Goal: Navigation & Orientation: Find specific page/section

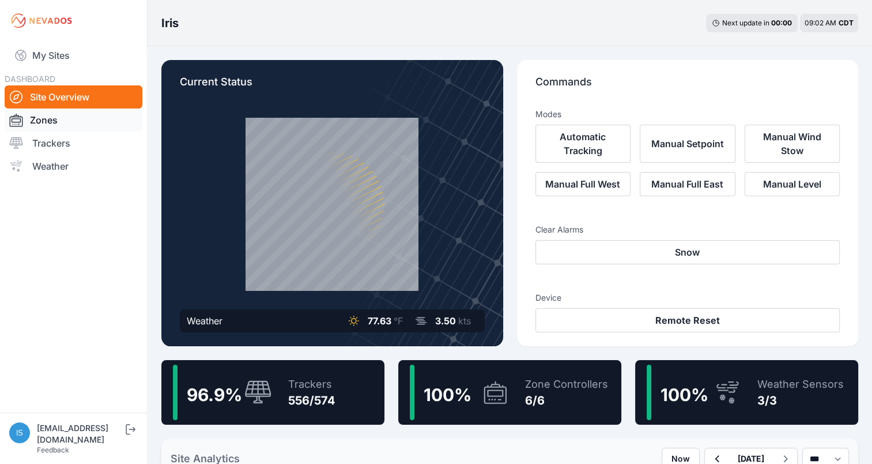
click at [43, 115] on link "Zones" at bounding box center [74, 119] width 138 height 23
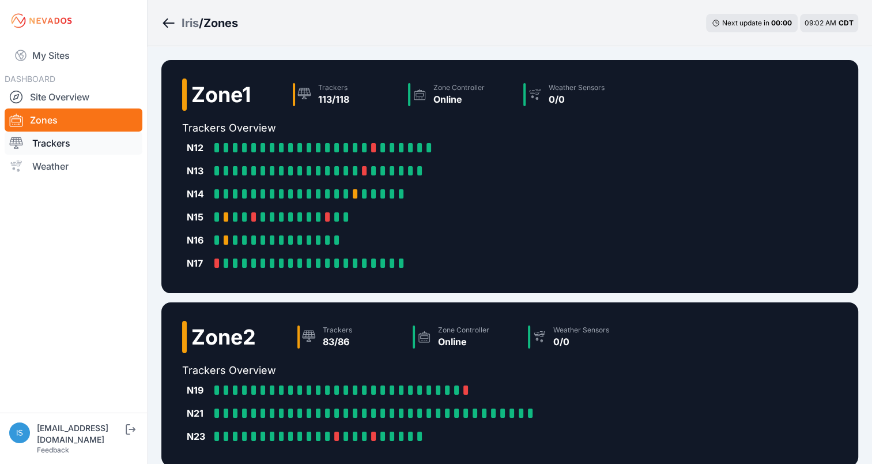
click at [65, 145] on link "Trackers" at bounding box center [74, 142] width 138 height 23
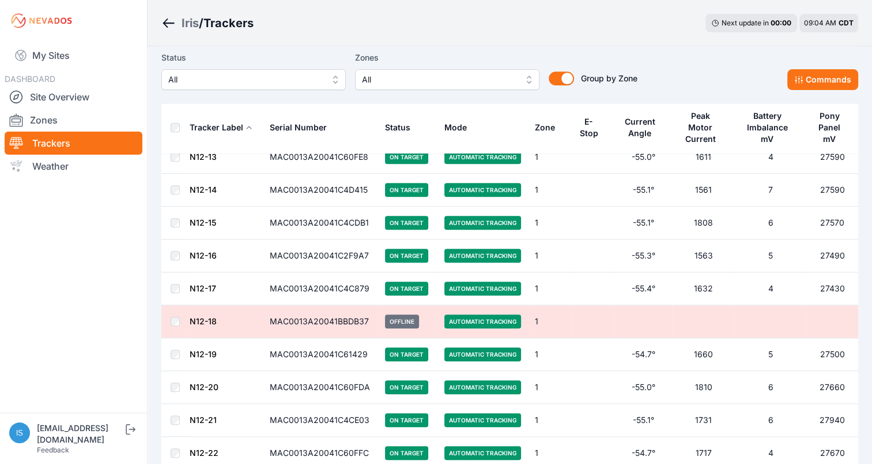
scroll to position [446, 0]
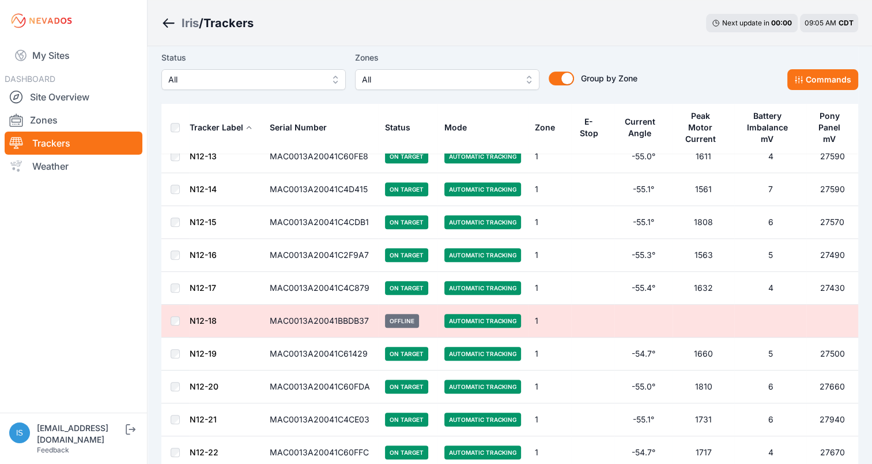
click at [273, 277] on td "MAC0013A20041C4C879" at bounding box center [320, 288] width 115 height 33
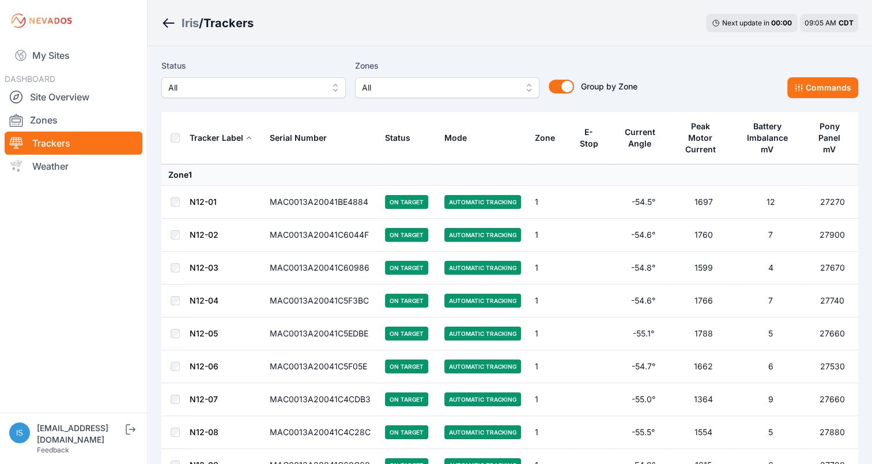
scroll to position [0, 0]
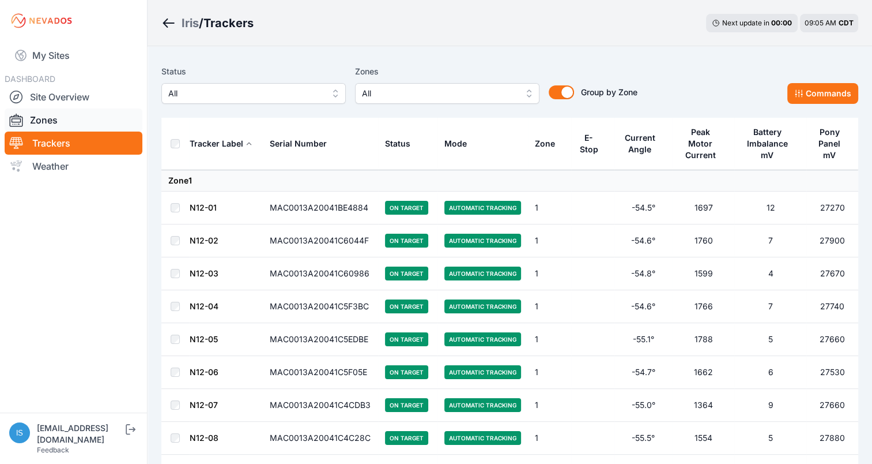
click at [35, 119] on link "Zones" at bounding box center [74, 119] width 138 height 23
click at [66, 121] on link "Zones" at bounding box center [74, 119] width 138 height 23
